Goal: Information Seeking & Learning: Learn about a topic

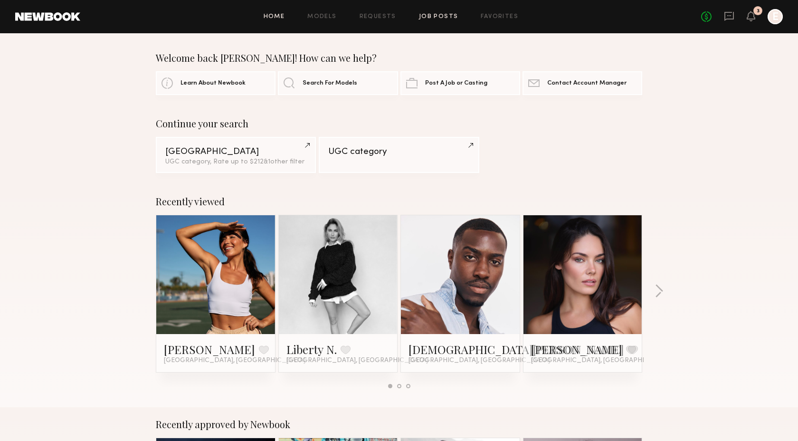
click at [446, 16] on link "Job Posts" at bounding box center [438, 17] width 39 height 6
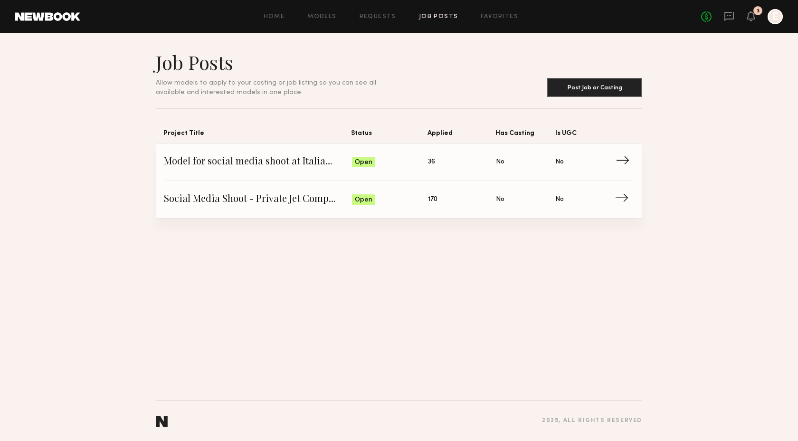
click at [405, 164] on span "Status: Open" at bounding box center [390, 162] width 76 height 14
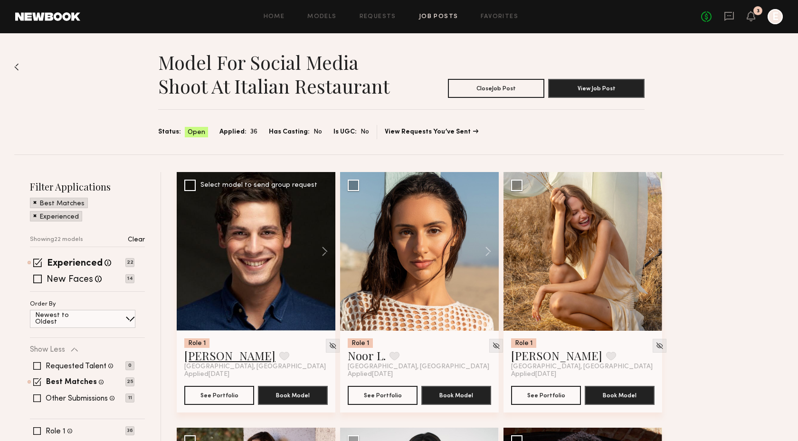
click at [217, 354] on link "Jacobo F." at bounding box center [229, 355] width 91 height 15
